Goal: Information Seeking & Learning: Learn about a topic

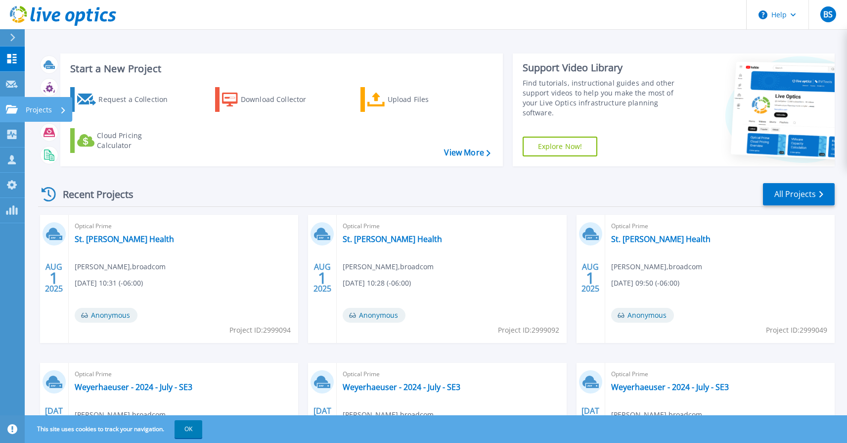
click at [12, 113] on icon at bounding box center [12, 109] width 12 height 8
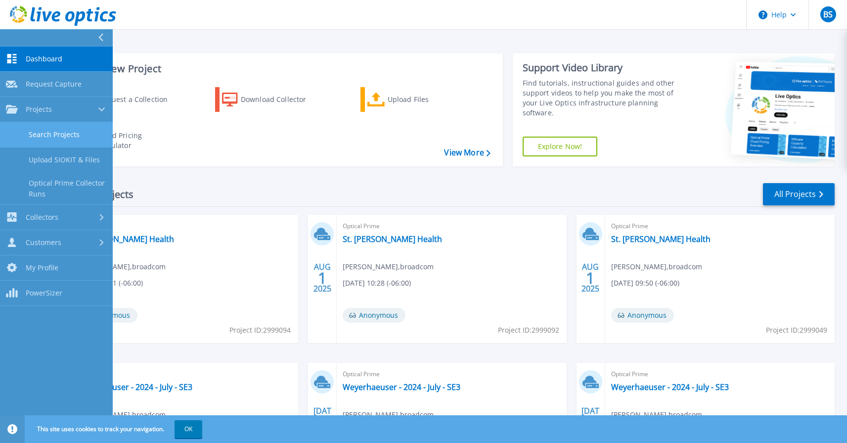
click at [55, 131] on link "Search Projects" at bounding box center [56, 134] width 113 height 25
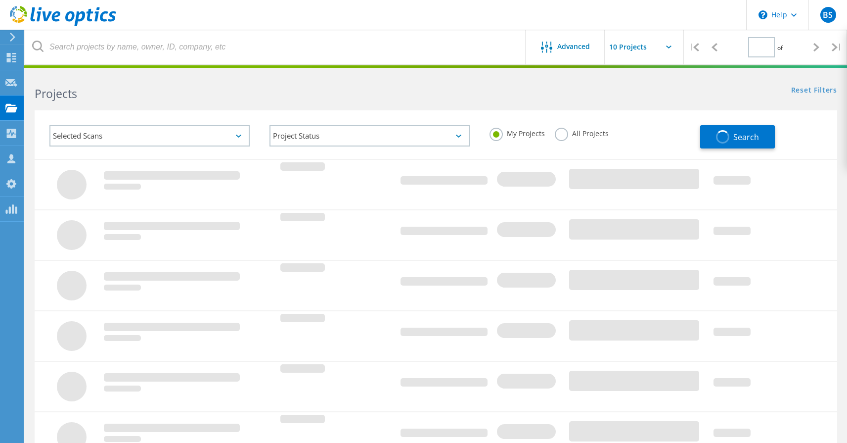
type input "1"
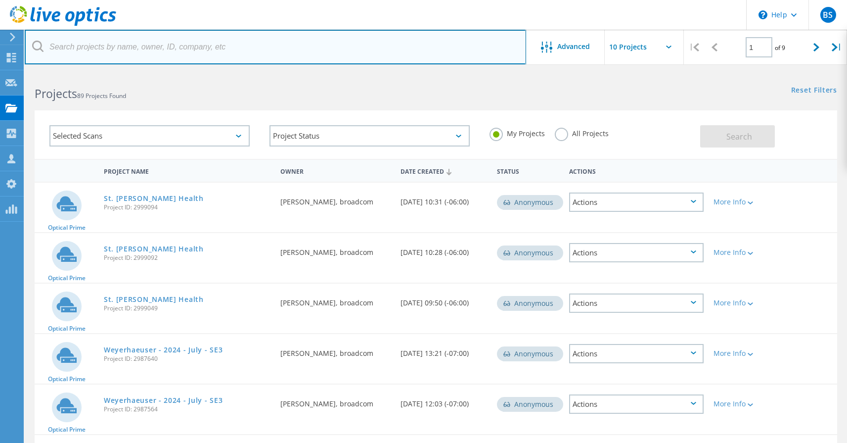
click at [144, 51] on input "text" at bounding box center [276, 47] width 502 height 35
click at [158, 50] on input "text" at bounding box center [276, 47] width 502 height 35
type input "St."
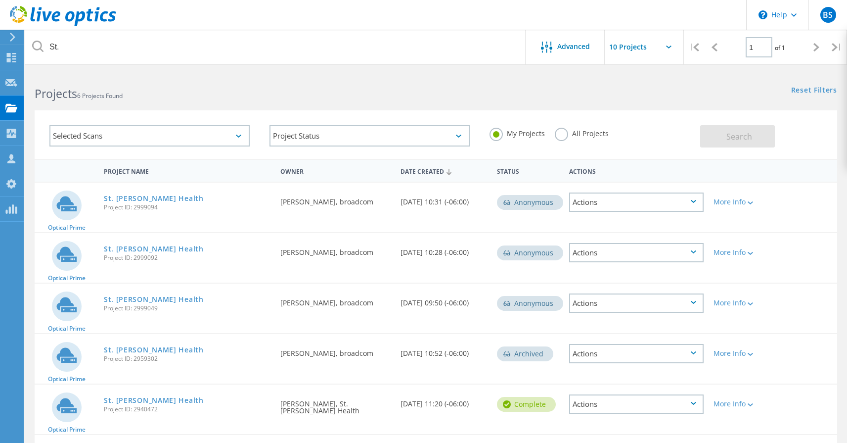
click at [145, 411] on span "Project ID: 2940472" at bounding box center [187, 409] width 167 height 6
copy span "2940472"
click at [150, 408] on span "Project ID: 2940472" at bounding box center [187, 409] width 167 height 6
click at [147, 409] on span "Project ID: 2940472" at bounding box center [187, 409] width 167 height 6
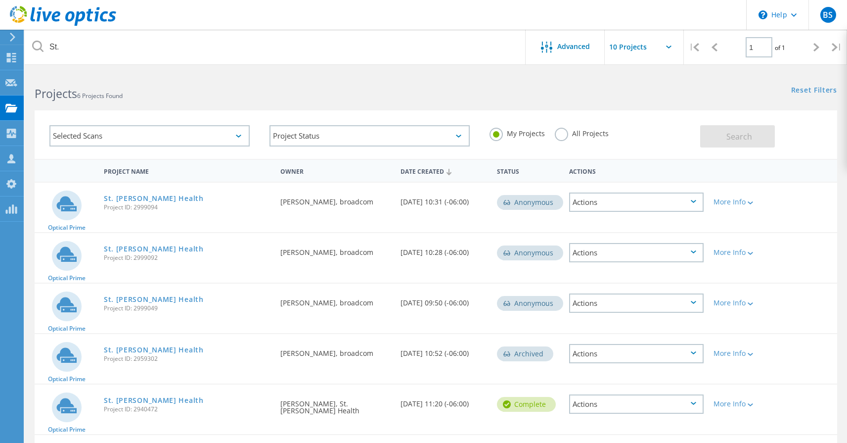
click at [147, 409] on span "Project ID: 2940472" at bounding box center [187, 409] width 167 height 6
copy span "2940472"
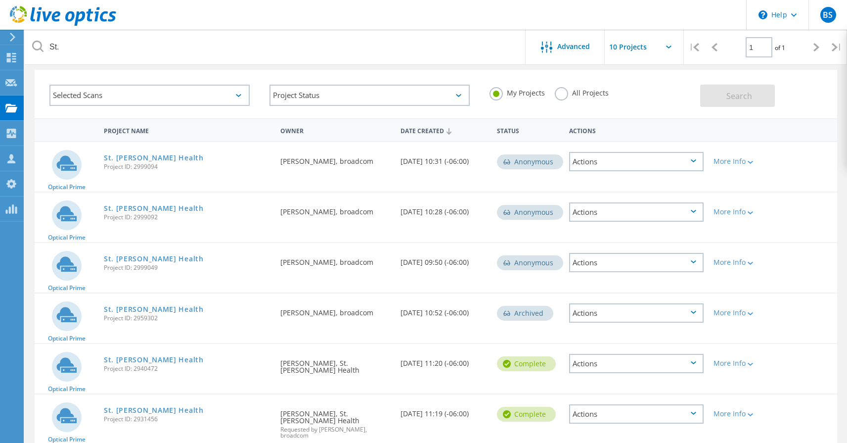
scroll to position [83, 0]
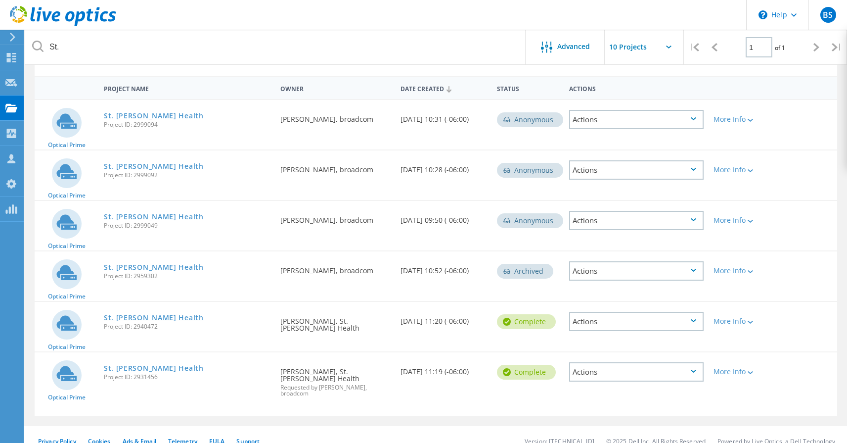
click at [130, 317] on link "St. [PERSON_NAME] Health" at bounding box center [154, 317] width 100 height 7
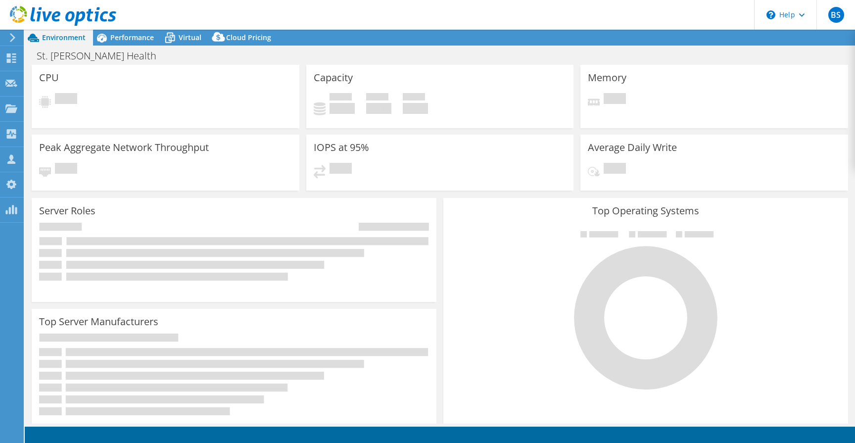
select select "USD"
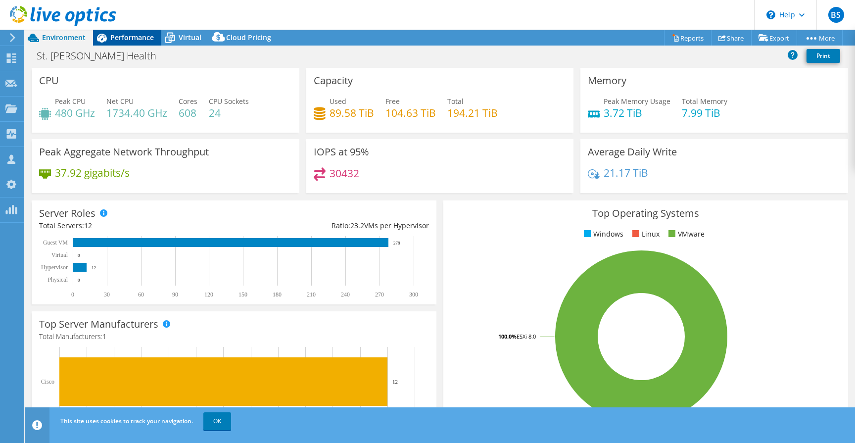
click at [133, 33] on span "Performance" at bounding box center [132, 37] width 44 height 9
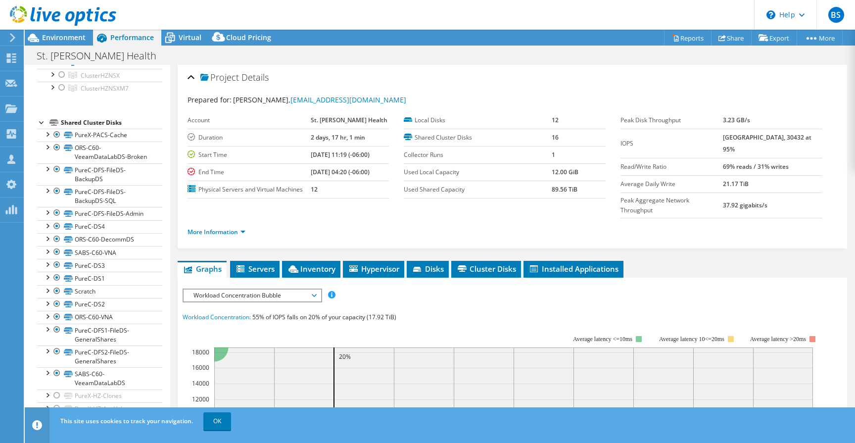
scroll to position [102, 0]
click at [210, 421] on link "OK" at bounding box center [217, 421] width 28 height 18
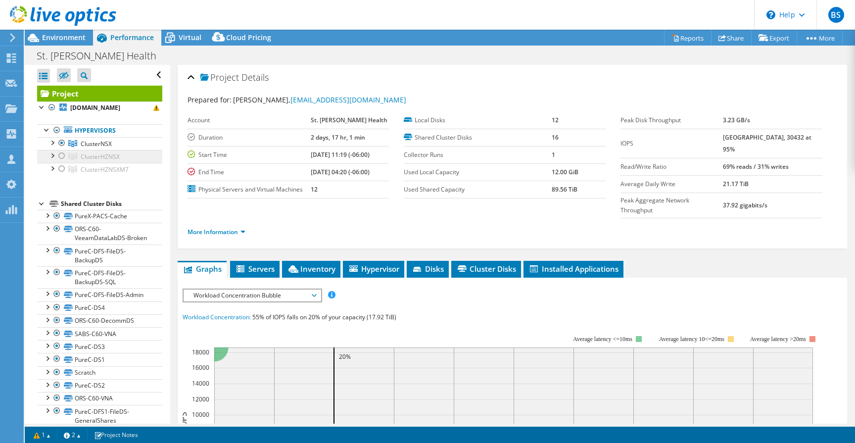
scroll to position [0, 0]
click at [396, 8] on header "BS OEM Team Member [PERSON_NAME] [PERSON_NAME][EMAIL_ADDRESS][PERSON_NAME][DOMA…" at bounding box center [427, 15] width 855 height 30
click at [52, 141] on div at bounding box center [52, 142] width 10 height 10
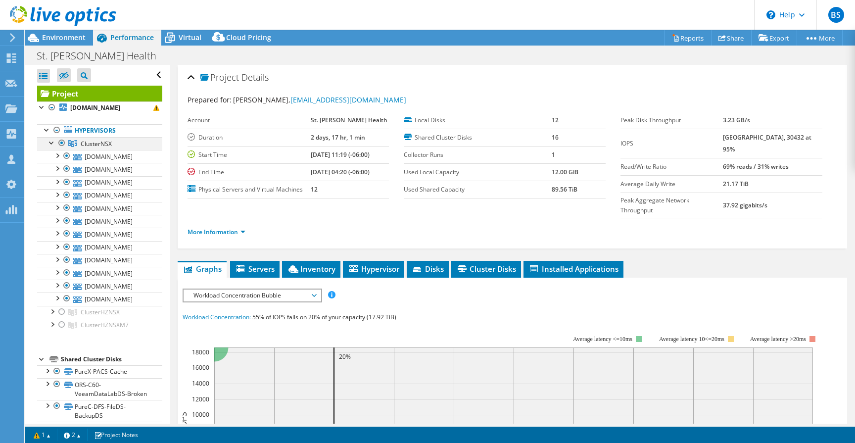
click at [50, 144] on div at bounding box center [52, 142] width 10 height 10
